Goal: Transaction & Acquisition: Purchase product/service

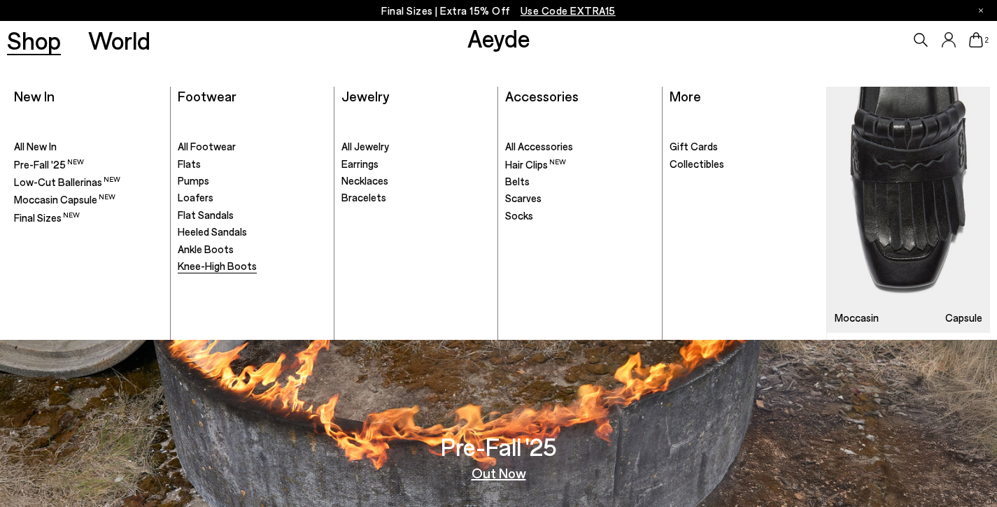
click at [208, 266] on span "Knee-High Boots" at bounding box center [217, 265] width 79 height 13
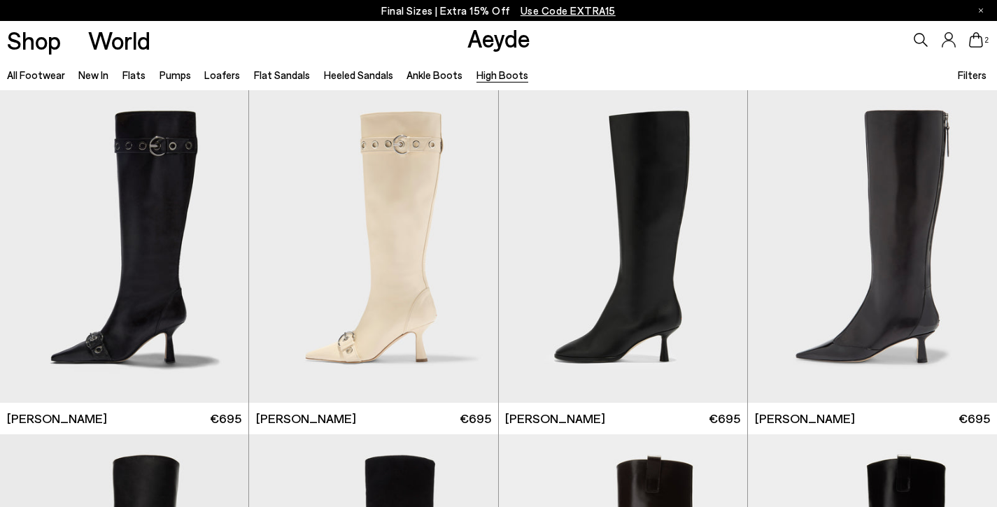
click at [208, 266] on div at bounding box center [124, 246] width 248 height 313
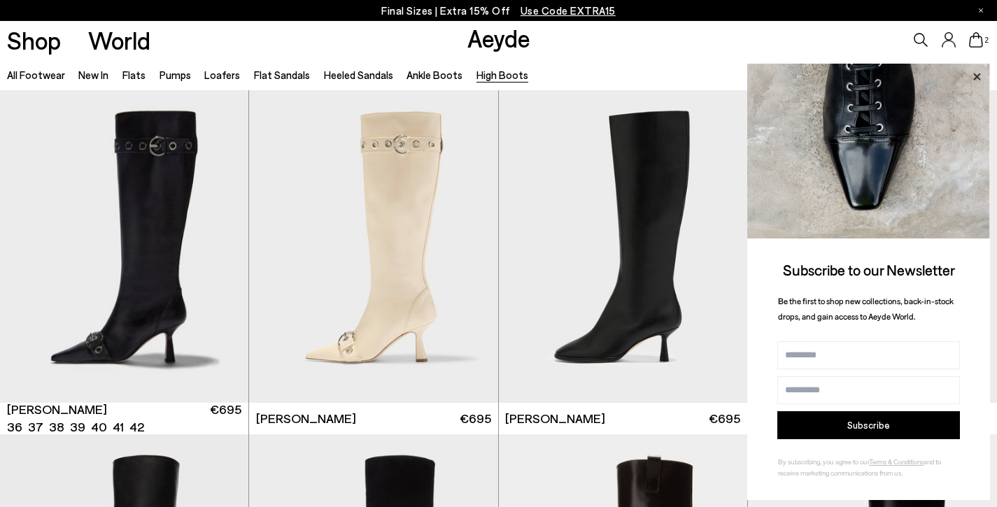
click at [974, 73] on icon at bounding box center [976, 77] width 18 height 18
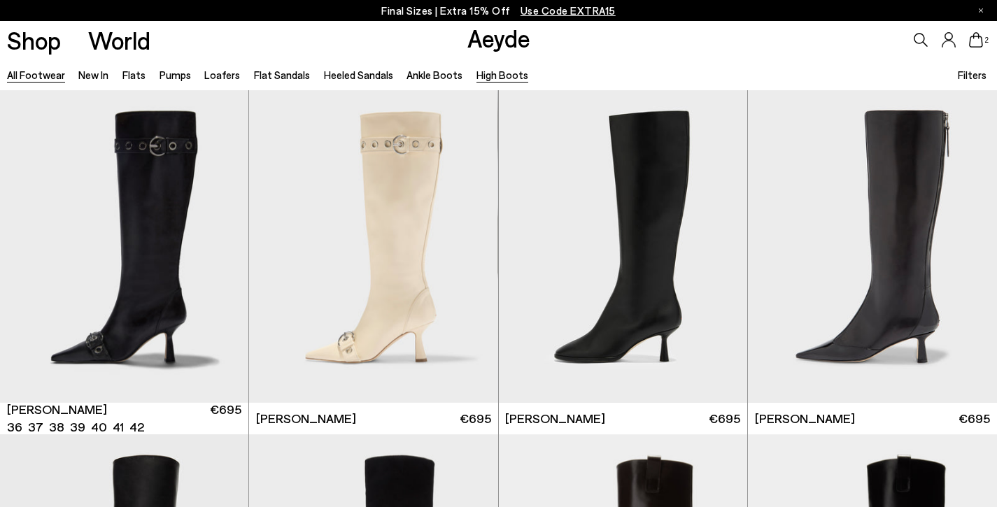
click at [37, 71] on link "All Footwear" at bounding box center [36, 75] width 58 height 13
